Goal: Check status: Check status

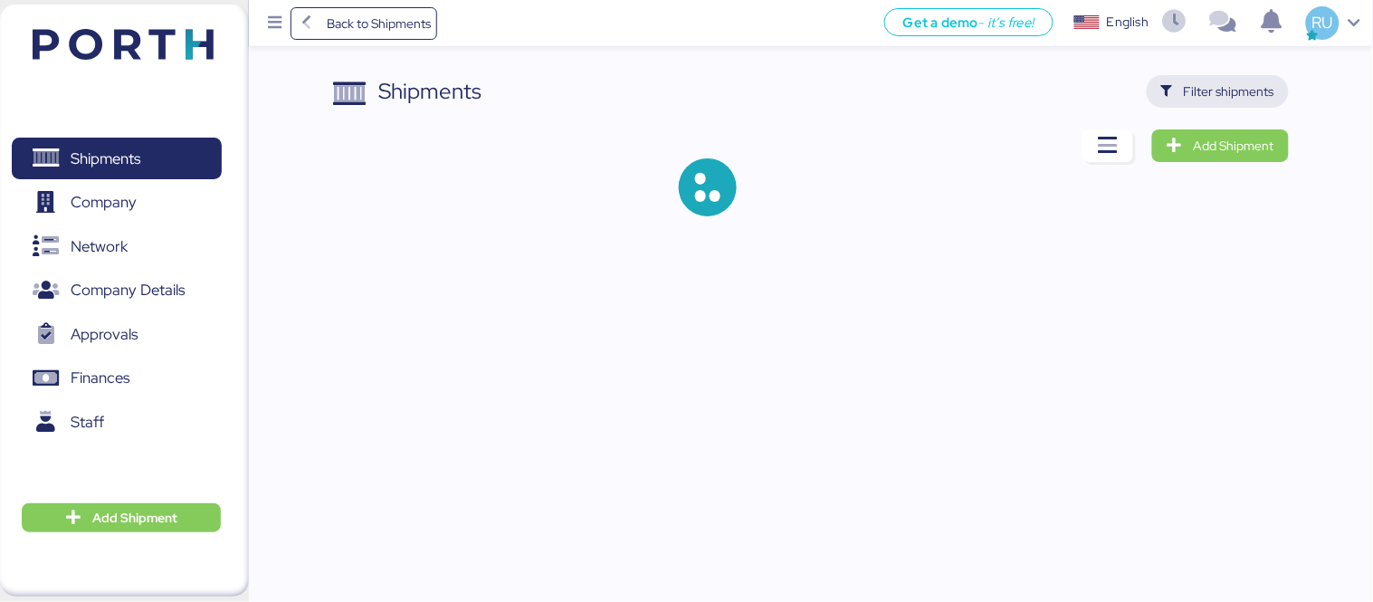
click at [1223, 91] on span "Filter shipments" at bounding box center [1229, 92] width 91 height 22
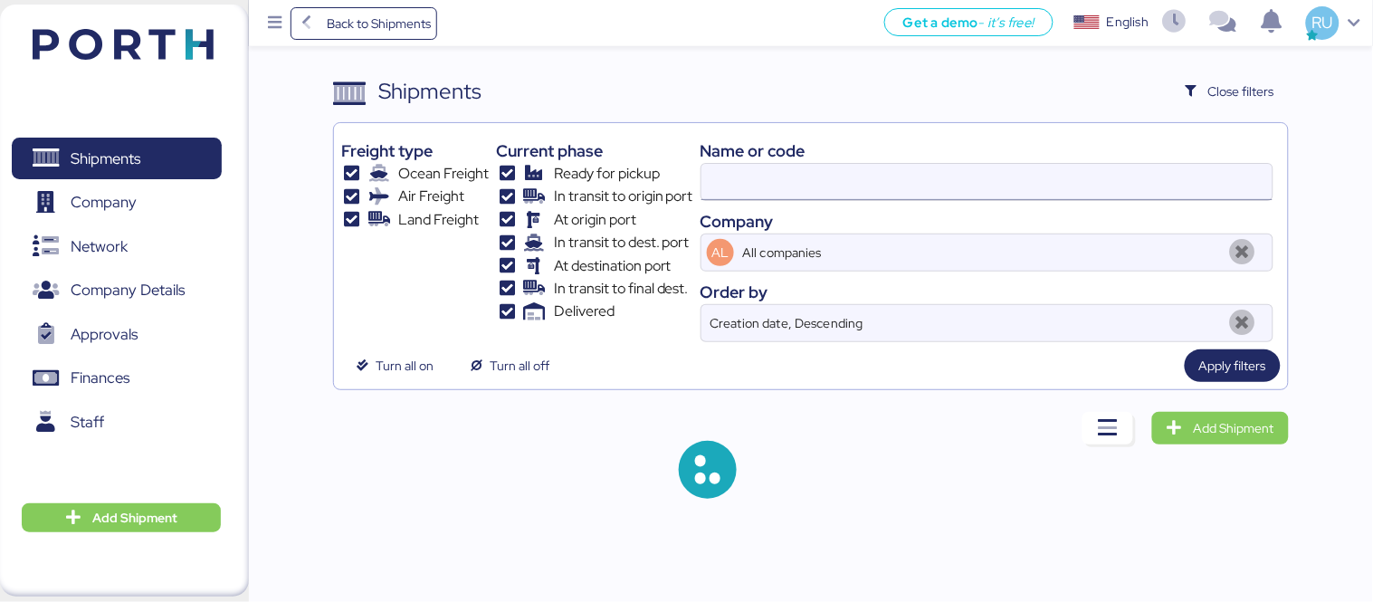
click at [835, 194] on input at bounding box center [987, 182] width 571 height 36
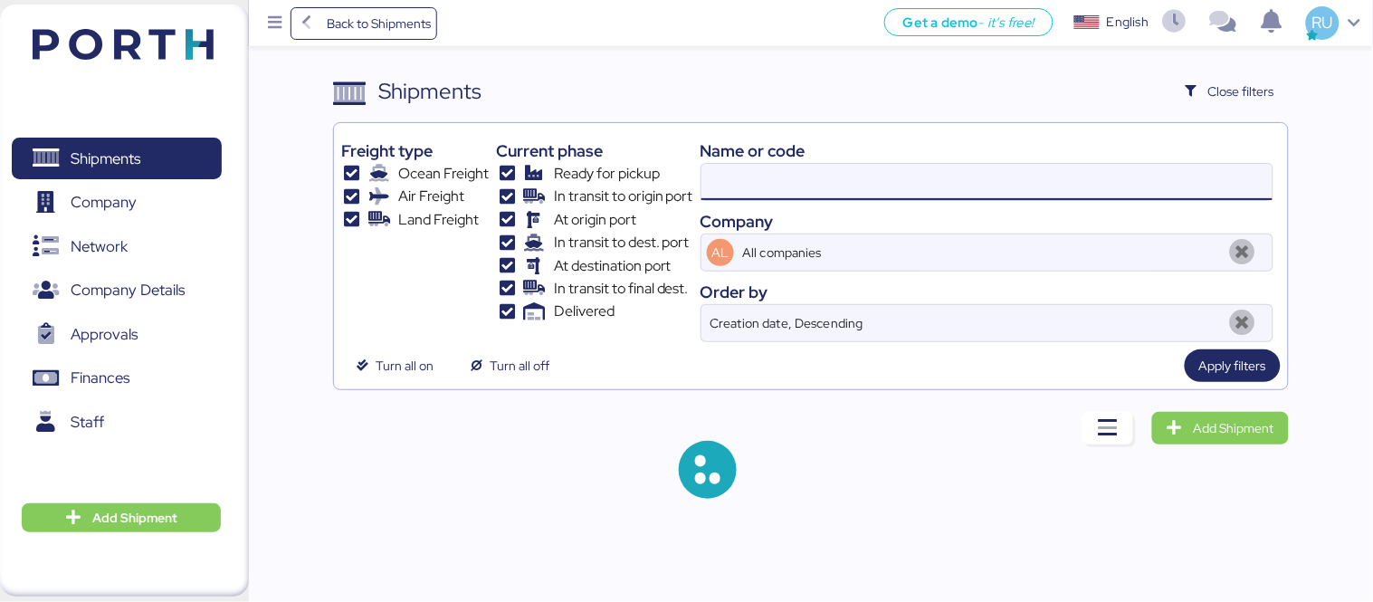
paste input "SYZLO25G1159"
type input "SYZLO25G1159"
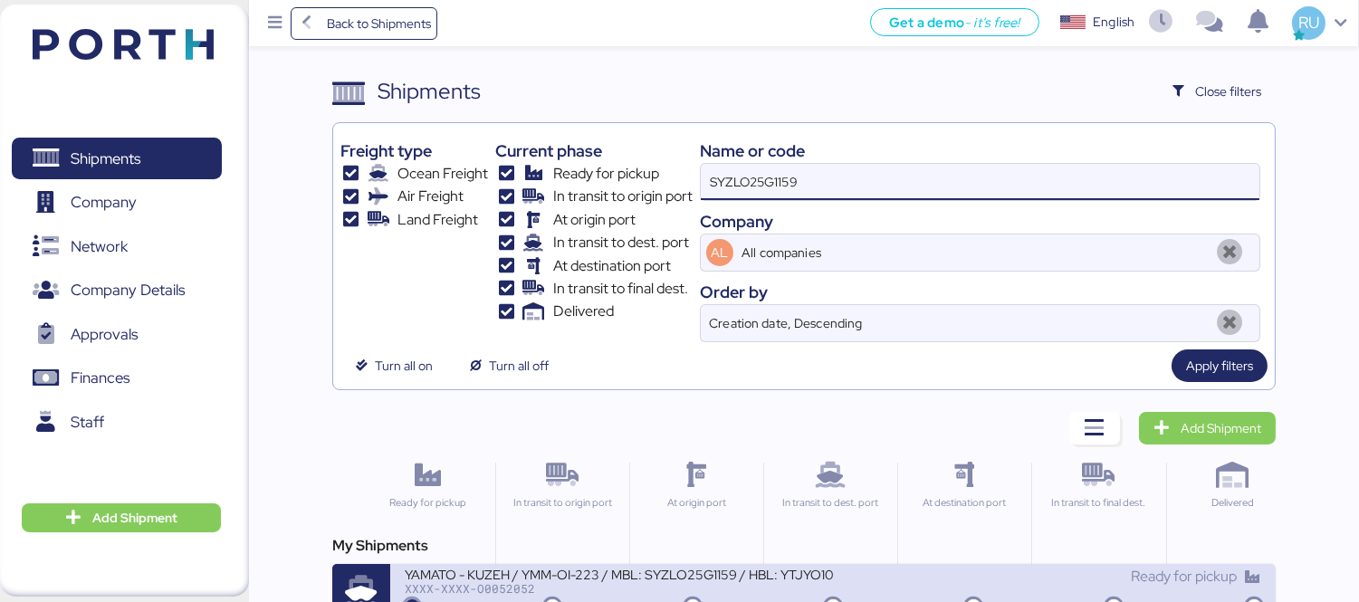
click at [632, 578] on div "YAMATO - KUZEH / YMM-OI-223 / MBL: SYZLO25G1159 / HBL: YTJYO100538 / LCL" at bounding box center [619, 573] width 428 height 15
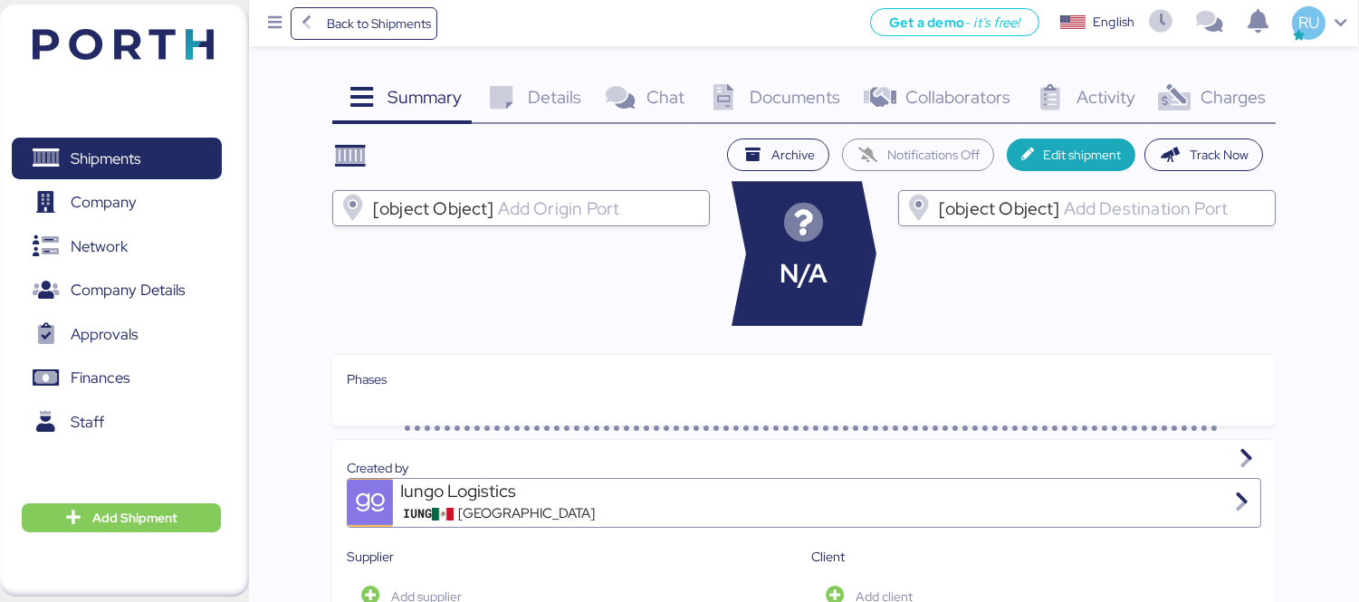
click at [1235, 85] on span "Charges" at bounding box center [1232, 97] width 65 height 24
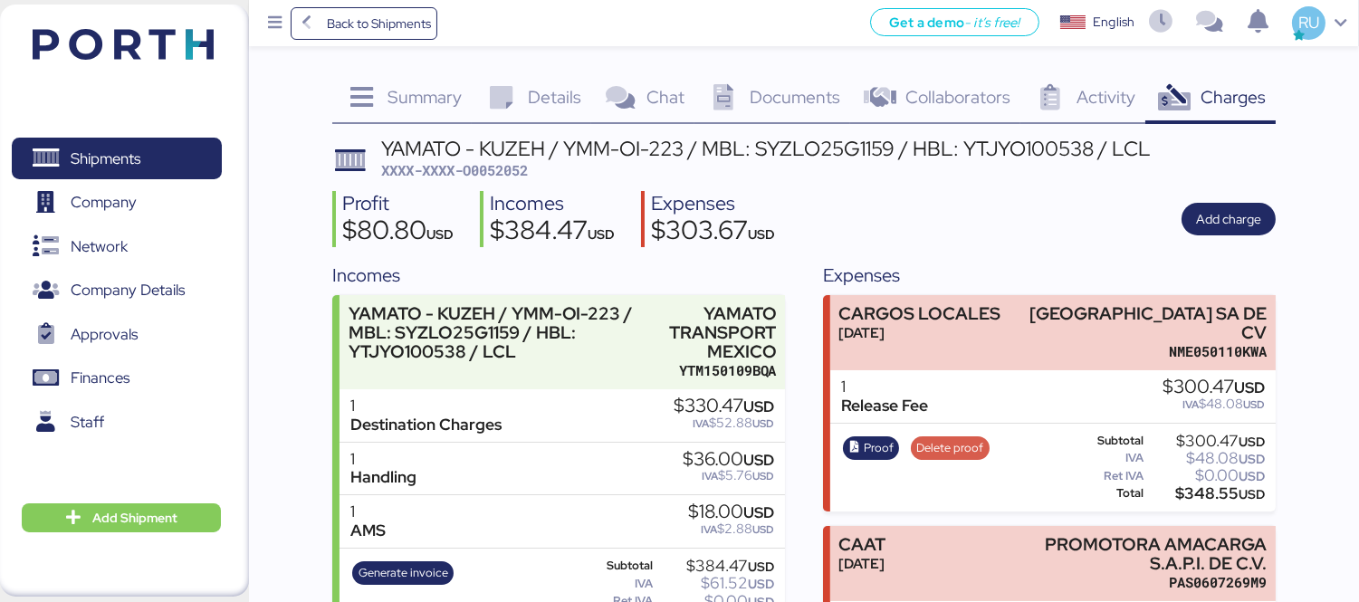
scroll to position [134, 0]
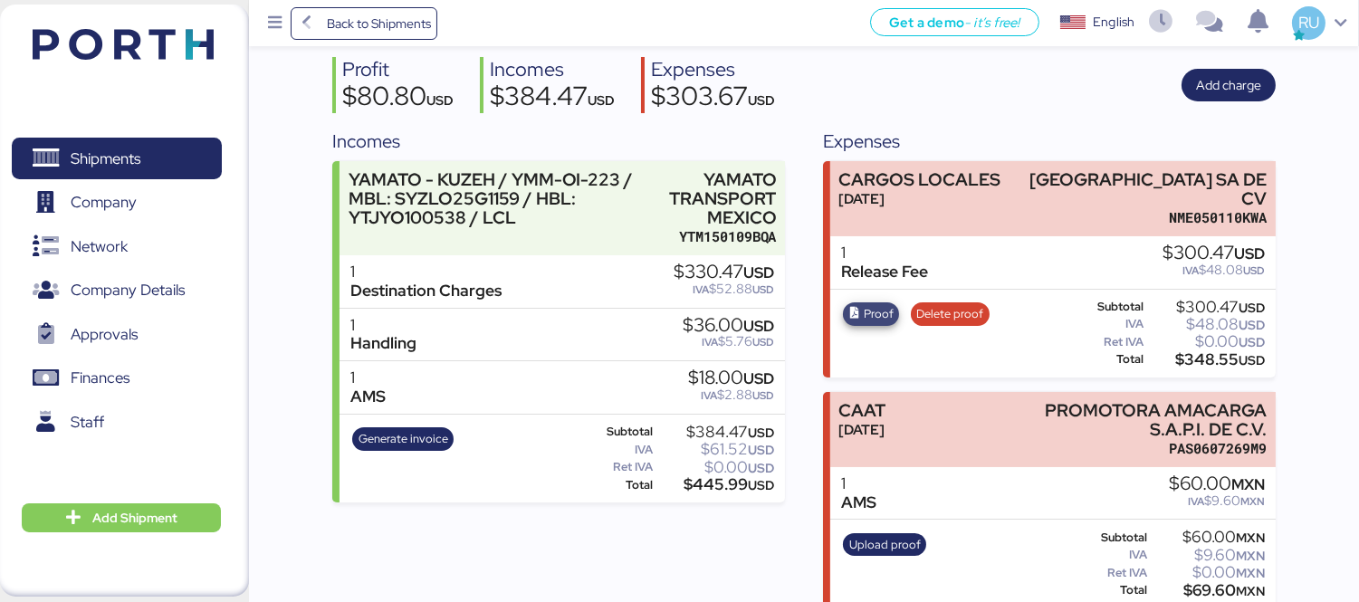
click at [873, 304] on span "Proof" at bounding box center [879, 314] width 30 height 20
click at [150, 14] on header at bounding box center [96, 42] width 175 height 56
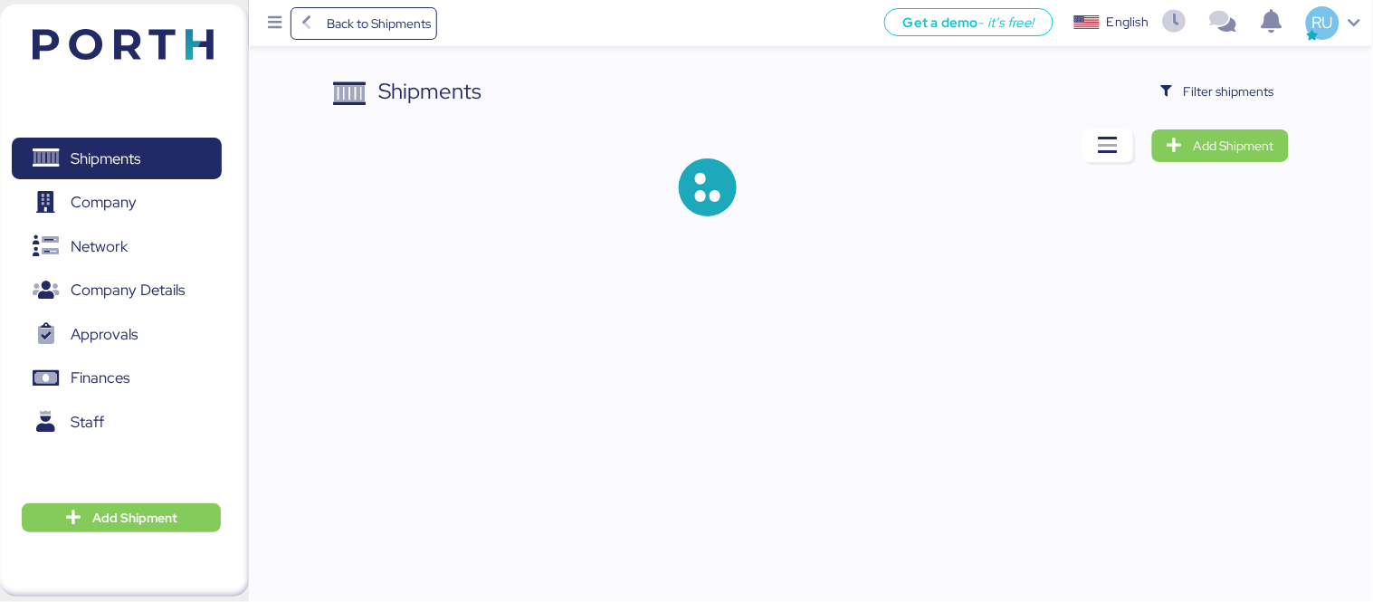
click at [1162, 107] on div "Filter shipments" at bounding box center [1218, 91] width 142 height 33
click at [1162, 91] on icon "button" at bounding box center [1167, 92] width 12 height 12
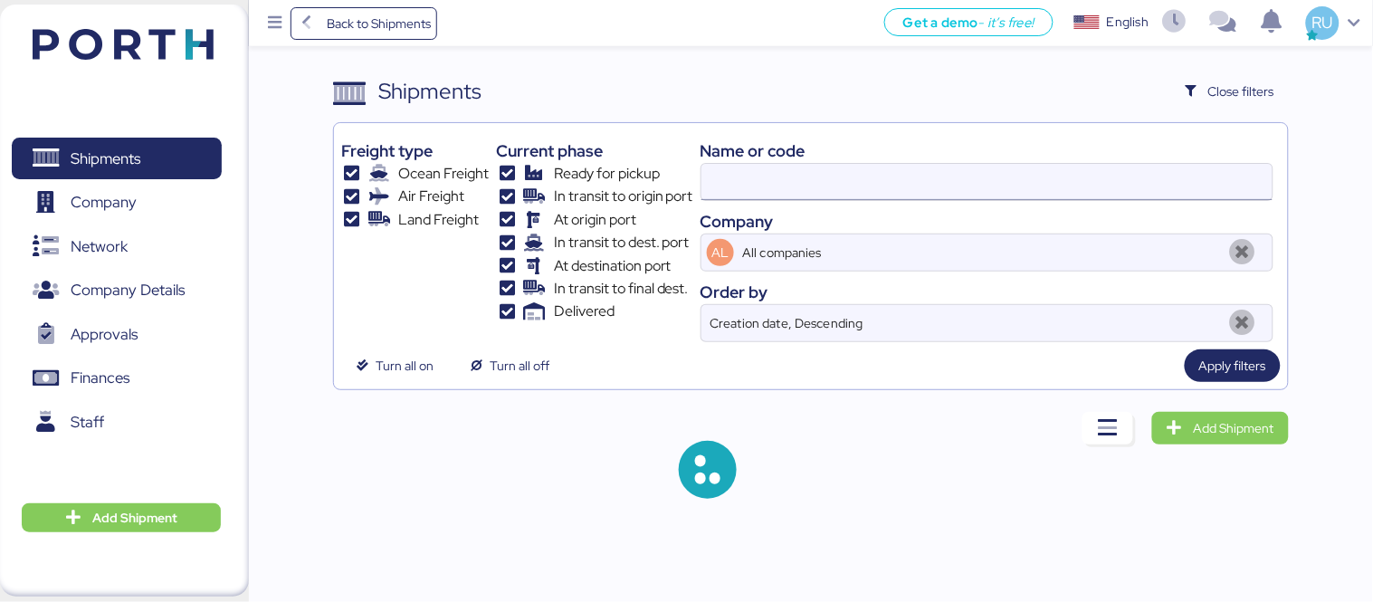
click at [988, 179] on input at bounding box center [987, 182] width 571 height 36
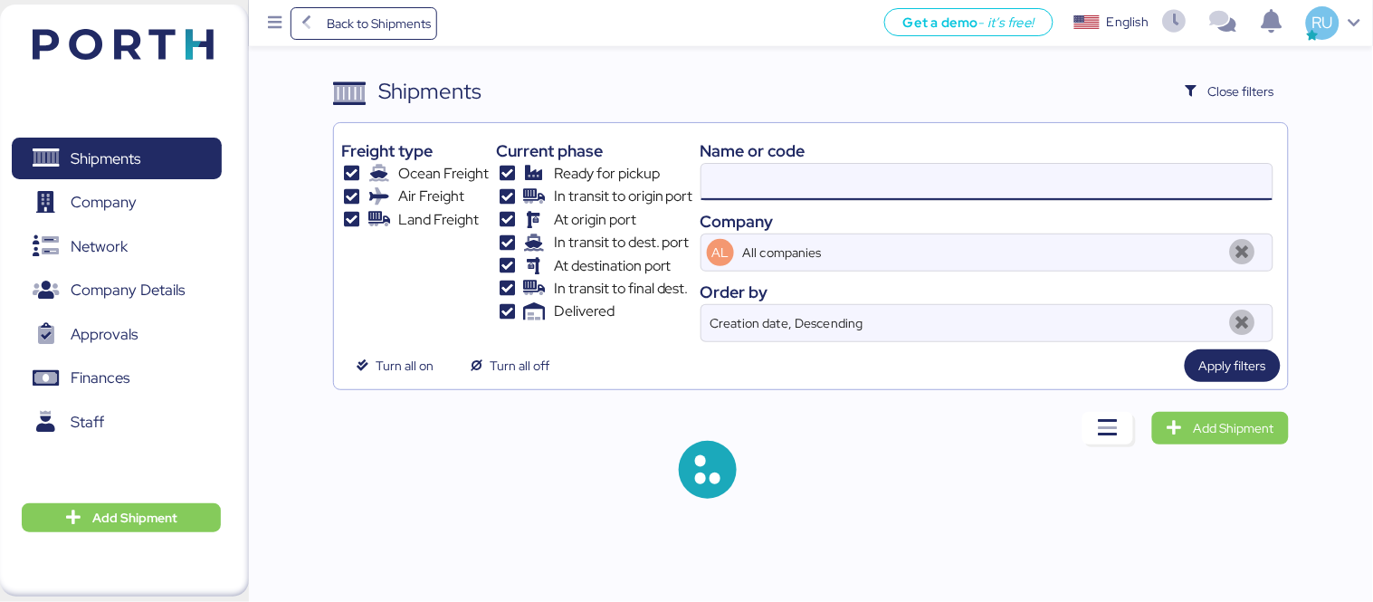
paste input "O0052017"
type input "SYZLO25G1159"
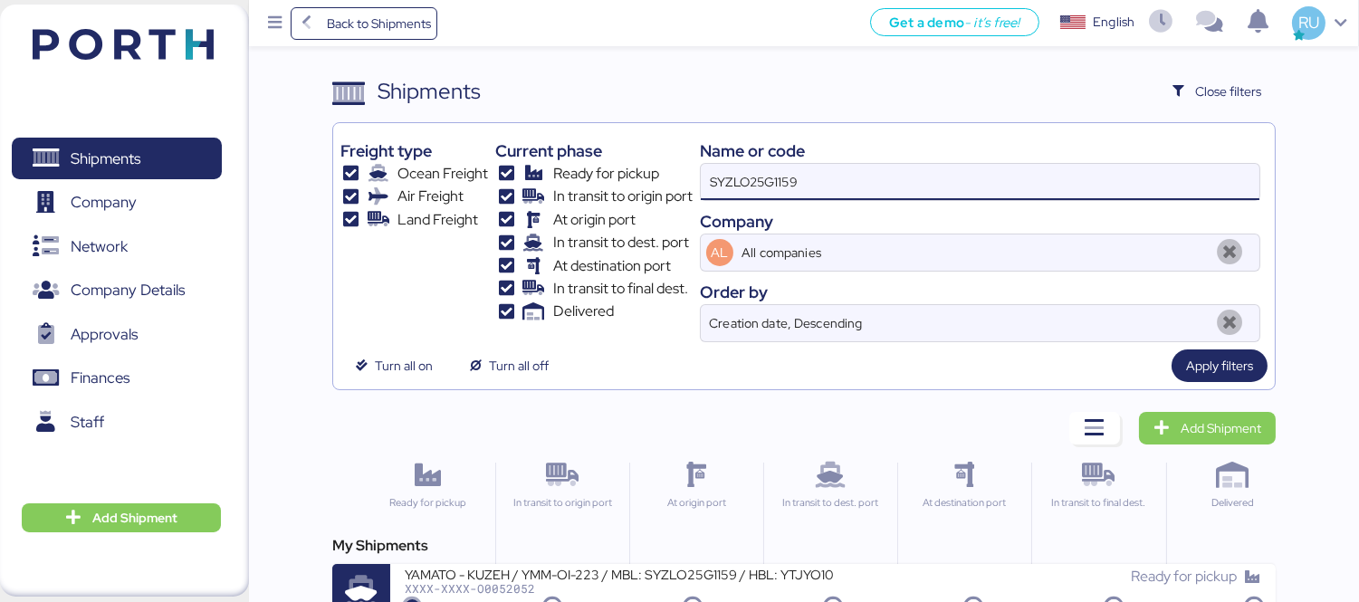
click at [988, 179] on input "SYZLO25G1159" at bounding box center [980, 182] width 559 height 36
paste input "O0052017"
type input "O0052017"
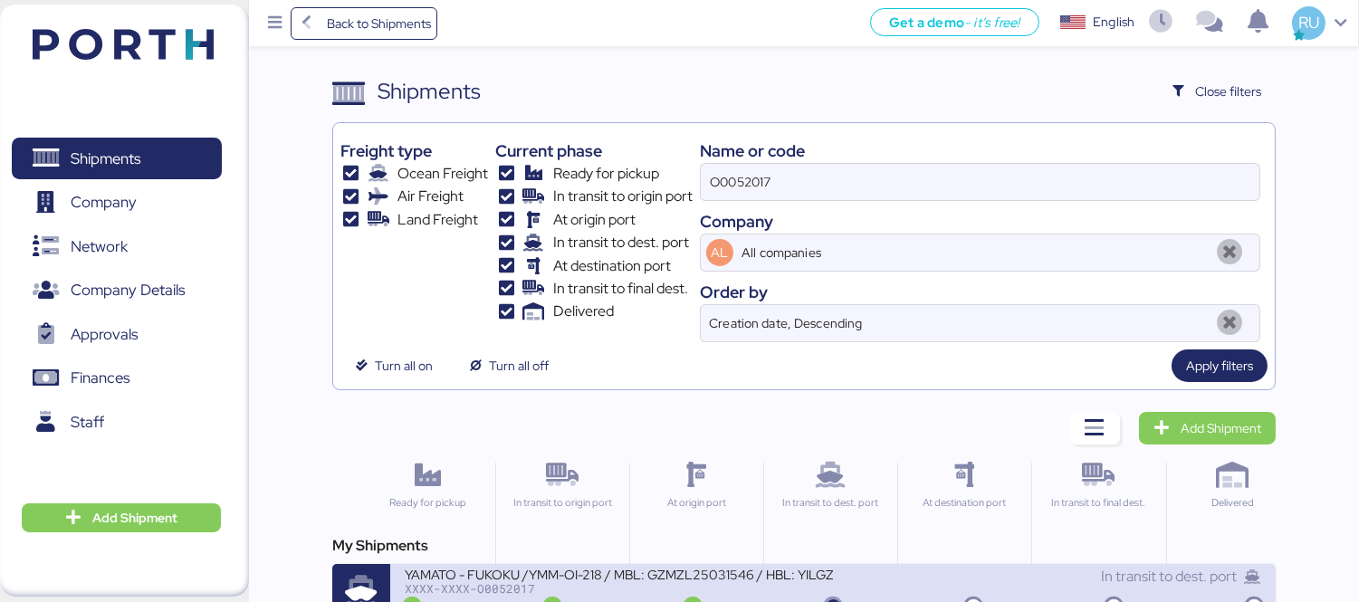
click at [683, 567] on div "YAMATO - FUKOKU /YMM-OI-218 / MBL: GZMZL25031546 / HBL: YILGZS0015936 / LCL" at bounding box center [619, 573] width 428 height 15
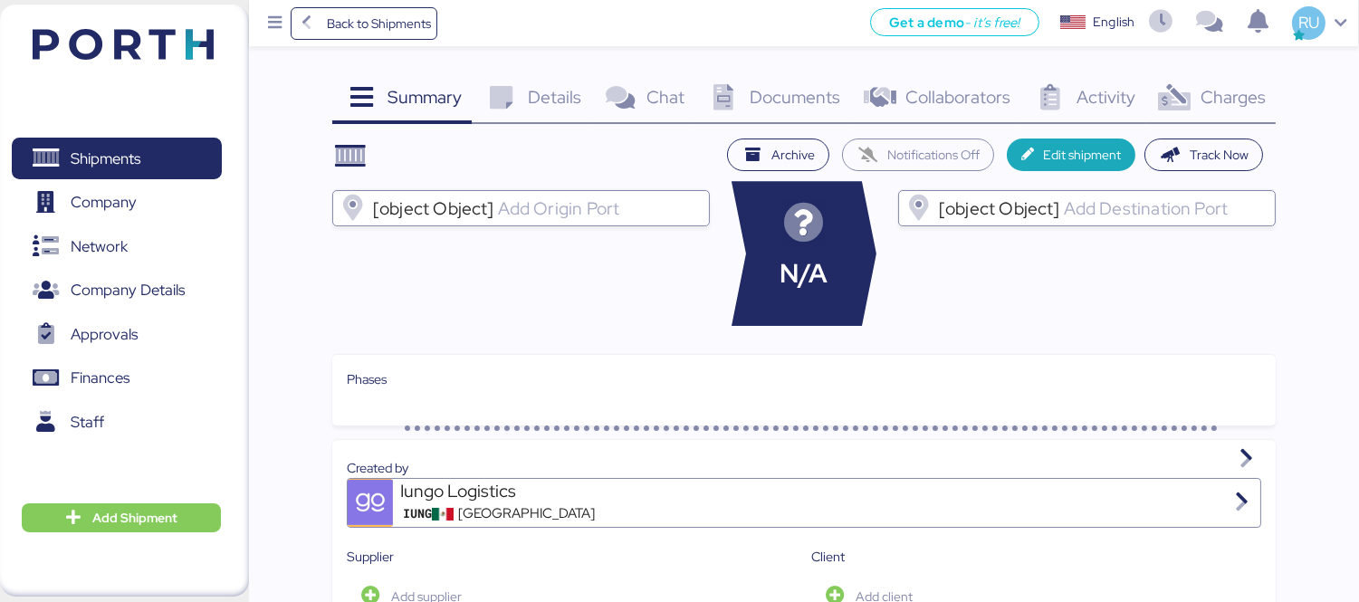
click at [1229, 98] on span "Charges" at bounding box center [1232, 97] width 65 height 24
